Goal: Task Accomplishment & Management: Complete application form

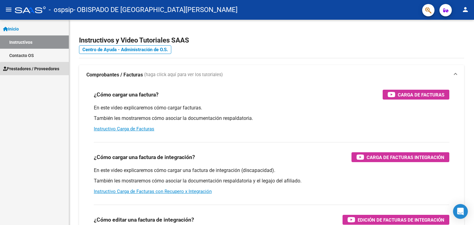
click at [52, 71] on span "Prestadores / Proveedores" at bounding box center [31, 68] width 56 height 7
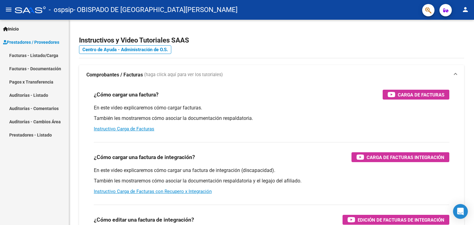
click at [47, 53] on link "Facturas - Listado/Carga" at bounding box center [34, 55] width 69 height 13
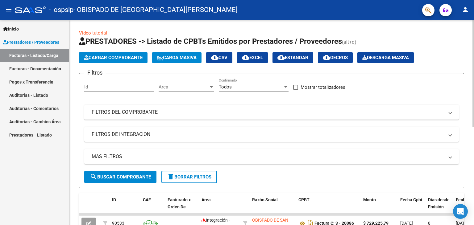
click at [116, 60] on span "Cargar Comprobante" at bounding box center [113, 58] width 59 height 6
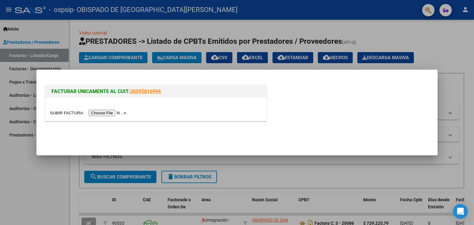
click at [42, 56] on div at bounding box center [237, 112] width 474 height 225
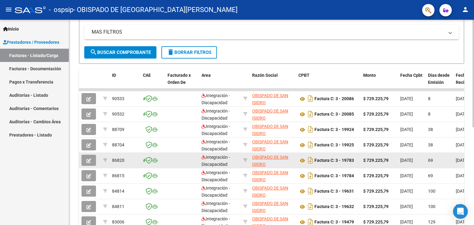
scroll to position [94, 0]
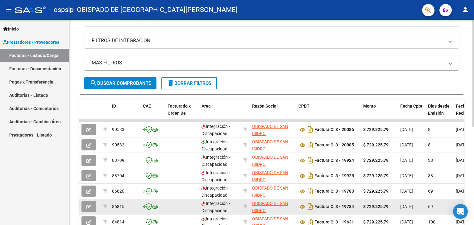
click at [393, 210] on datatable-body-cell "$ 729.225,79" at bounding box center [379, 206] width 37 height 15
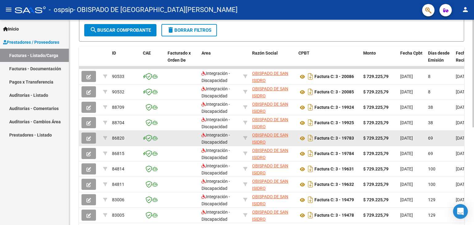
scroll to position [125, 0]
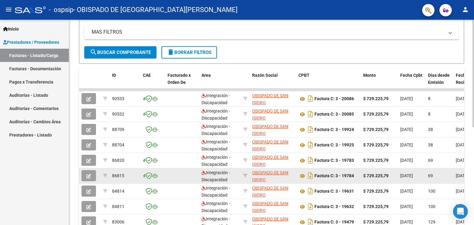
click at [373, 176] on strong "$ 729.225,79" at bounding box center [375, 176] width 25 height 5
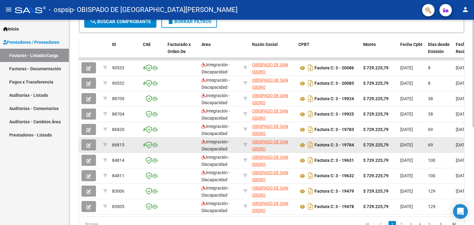
scroll to position [187, 0]
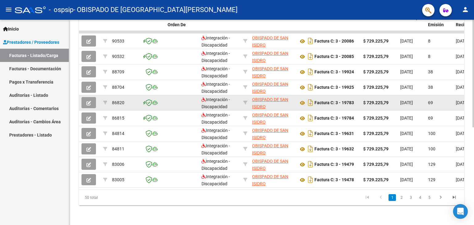
click at [396, 100] on datatable-body-cell "$ 729.225,79" at bounding box center [379, 102] width 37 height 15
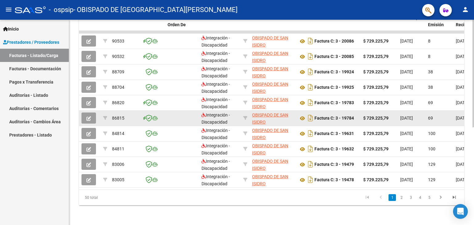
click at [378, 116] on strong "$ 729.225,79" at bounding box center [375, 118] width 25 height 5
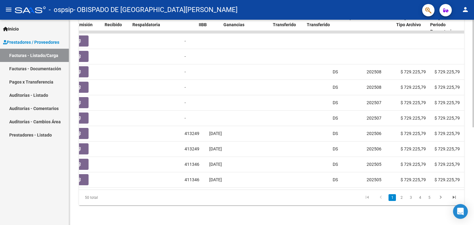
scroll to position [0, 421]
